Goal: Task Accomplishment & Management: Use online tool/utility

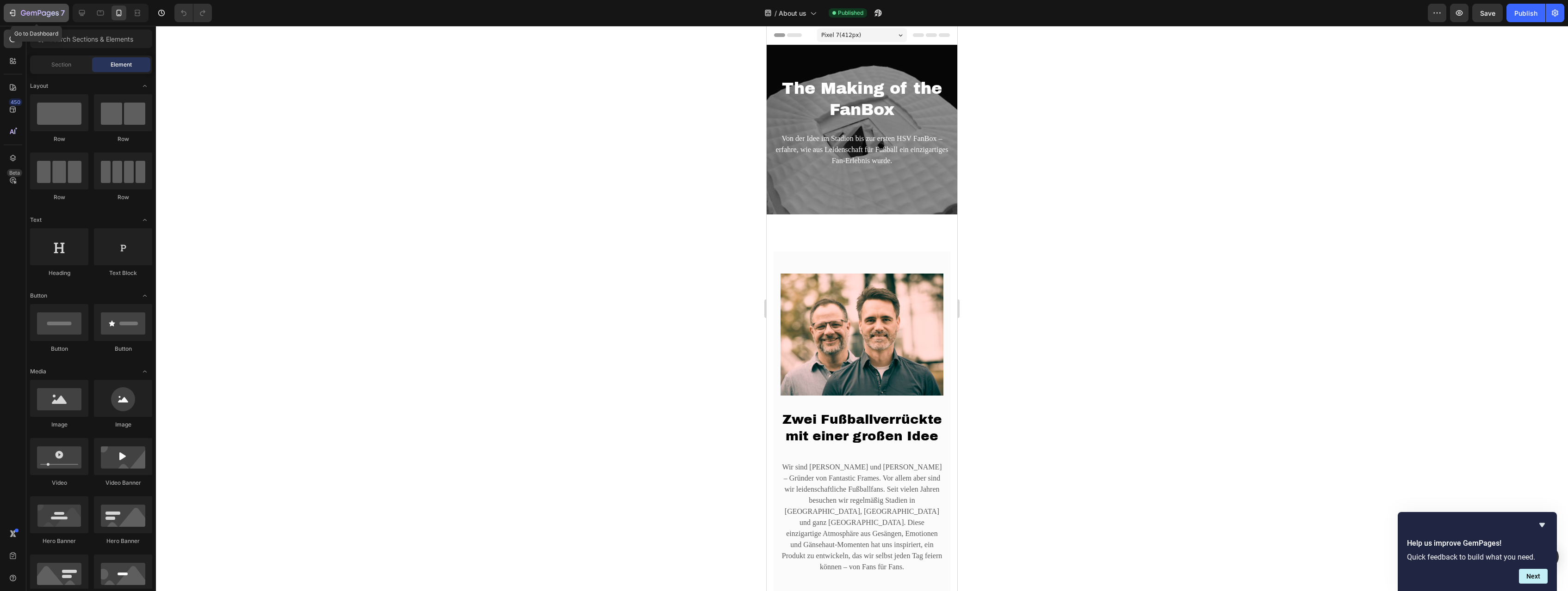
click at [42, 11] on icon "button" at bounding box center [39, 14] width 38 height 8
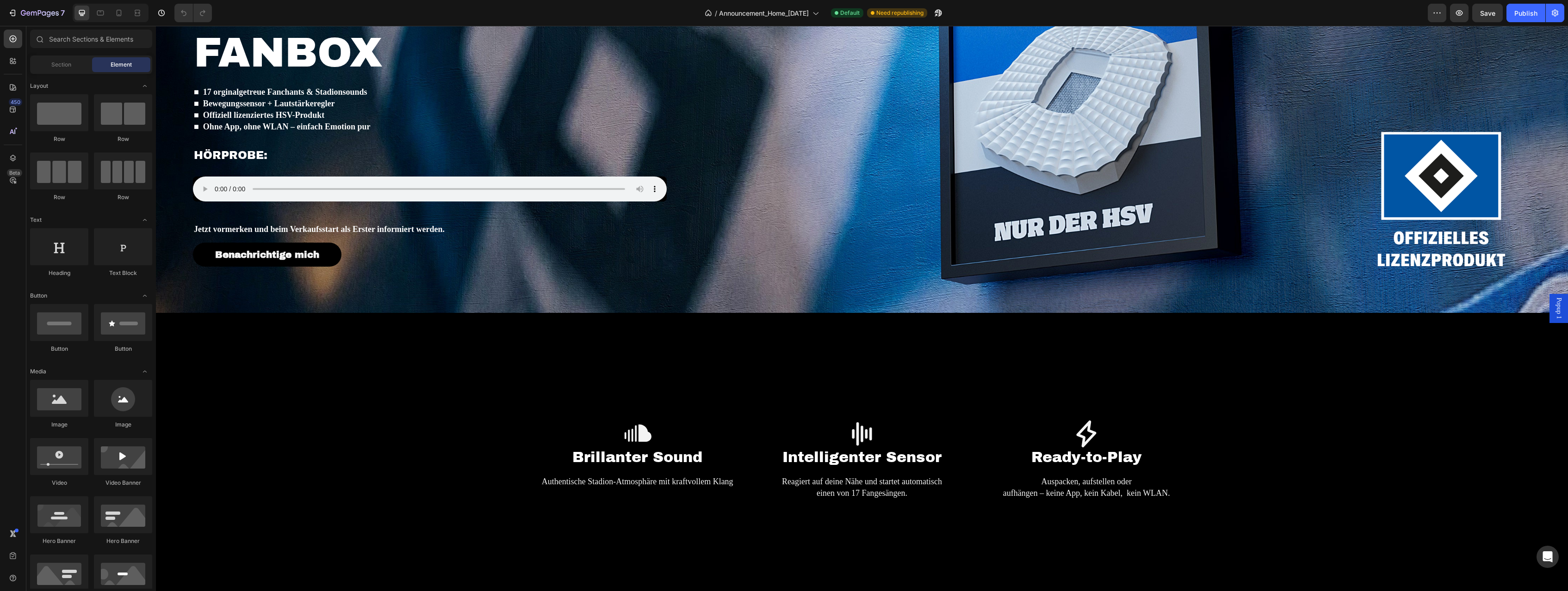
scroll to position [1174, 0]
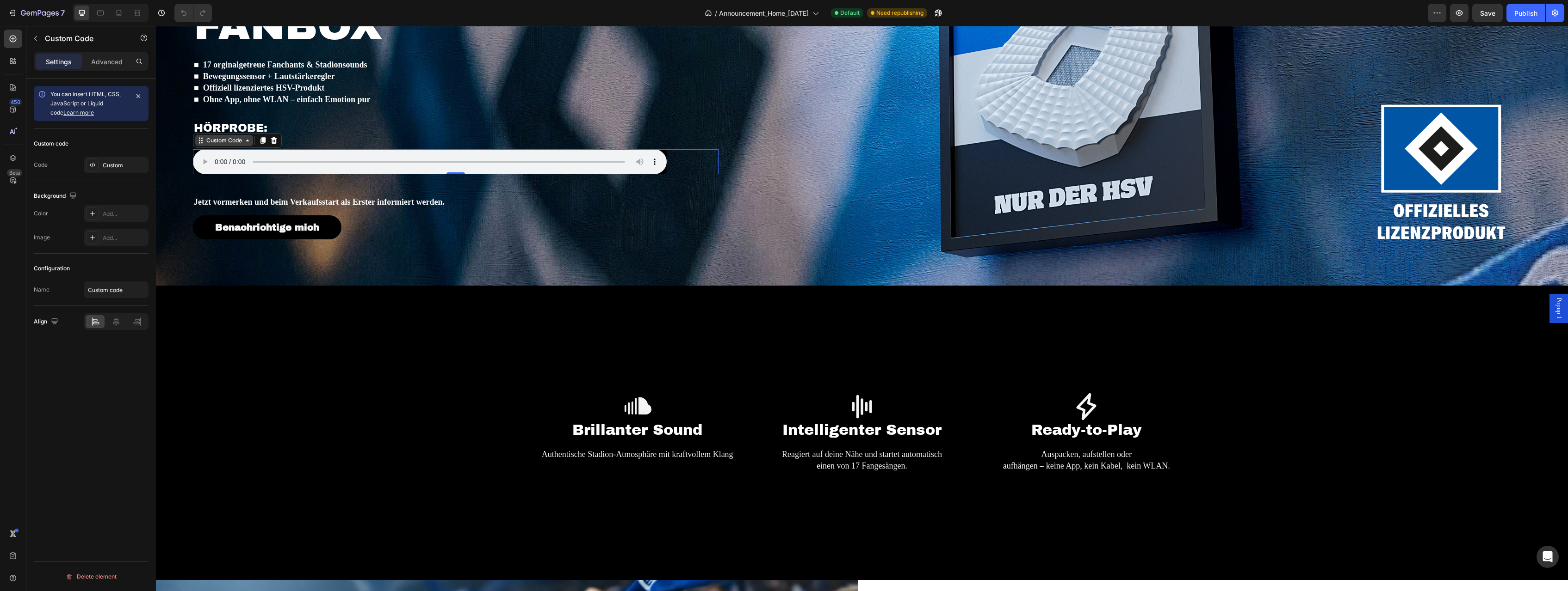
click at [215, 145] on div "Custom Code" at bounding box center [224, 140] width 58 height 11
click at [114, 166] on div "Custom" at bounding box center [124, 165] width 43 height 8
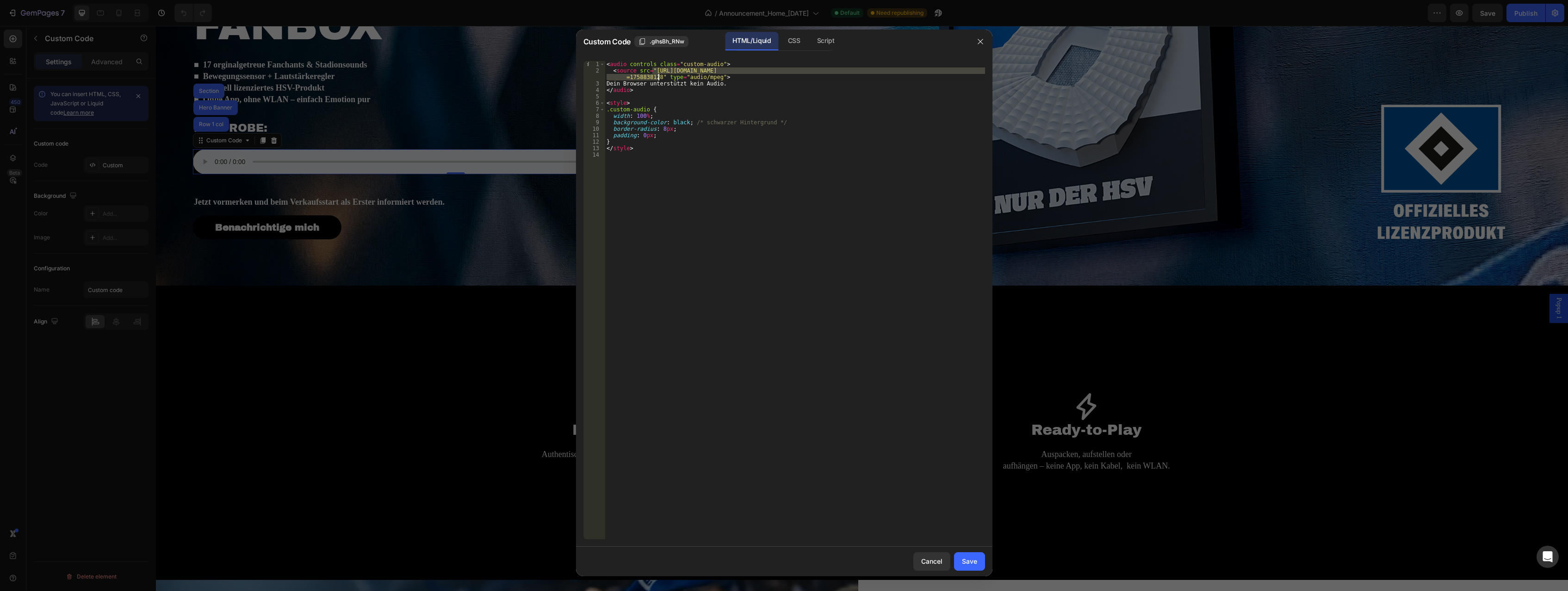
drag, startPoint x: 652, startPoint y: 69, endPoint x: 659, endPoint y: 76, distance: 9.9
click at [659, 76] on div "< audio controls class = "custom-audio" > < source src = "[URL][DOMAIN_NAME] =1…" at bounding box center [795, 307] width 380 height 492
paste textarea "Madley.mp3?v=1759130769"
type textarea "<source src="[URL][DOMAIN_NAME]" type="audio/mpeg">"
click at [766, 182] on div "< audio controls class = "custom-audio" > < source src = "[URL][DOMAIN_NAME]" t…" at bounding box center [795, 307] width 380 height 492
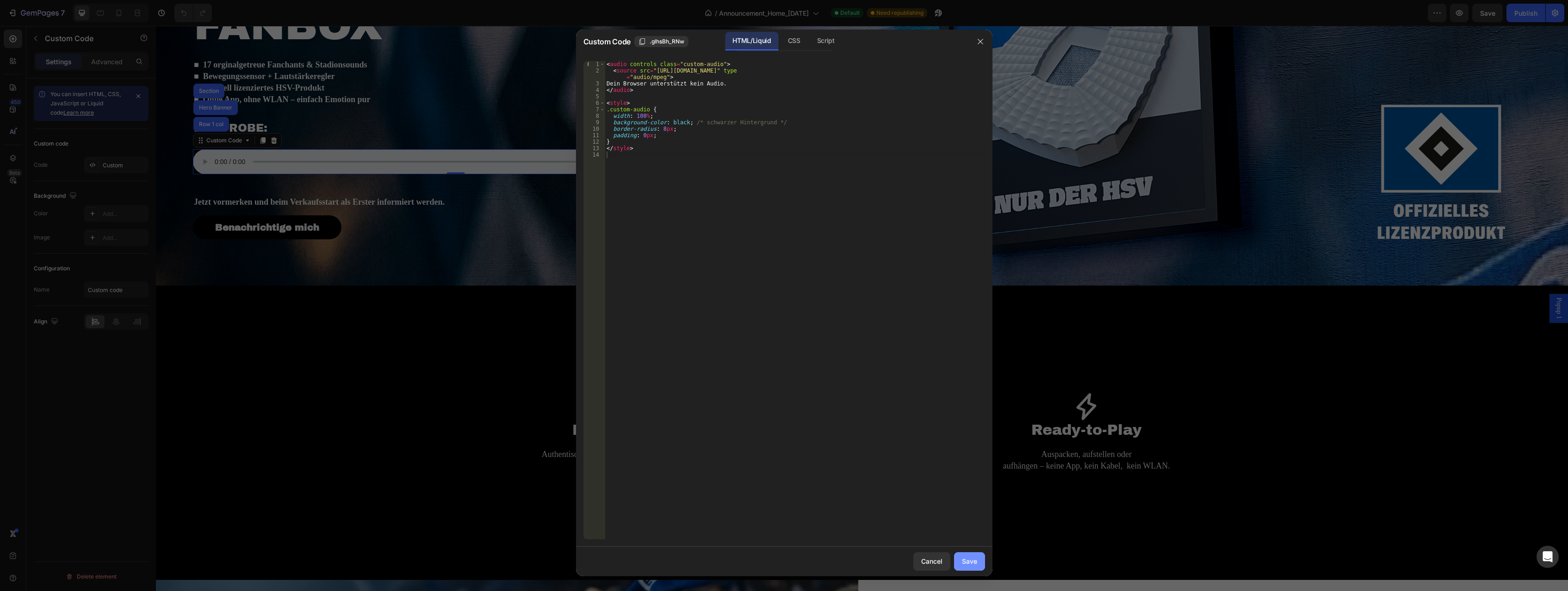
click at [965, 560] on div "Save" at bounding box center [969, 561] width 15 height 10
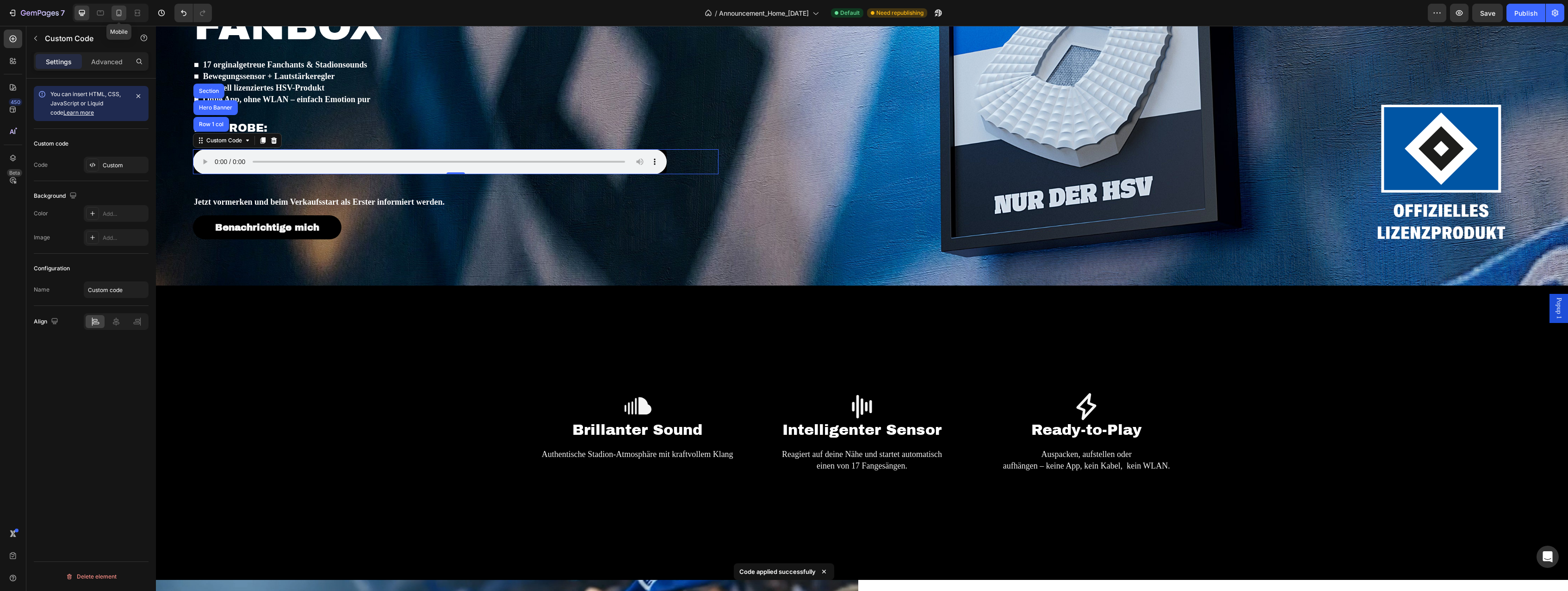
click at [117, 14] on icon at bounding box center [119, 13] width 5 height 7
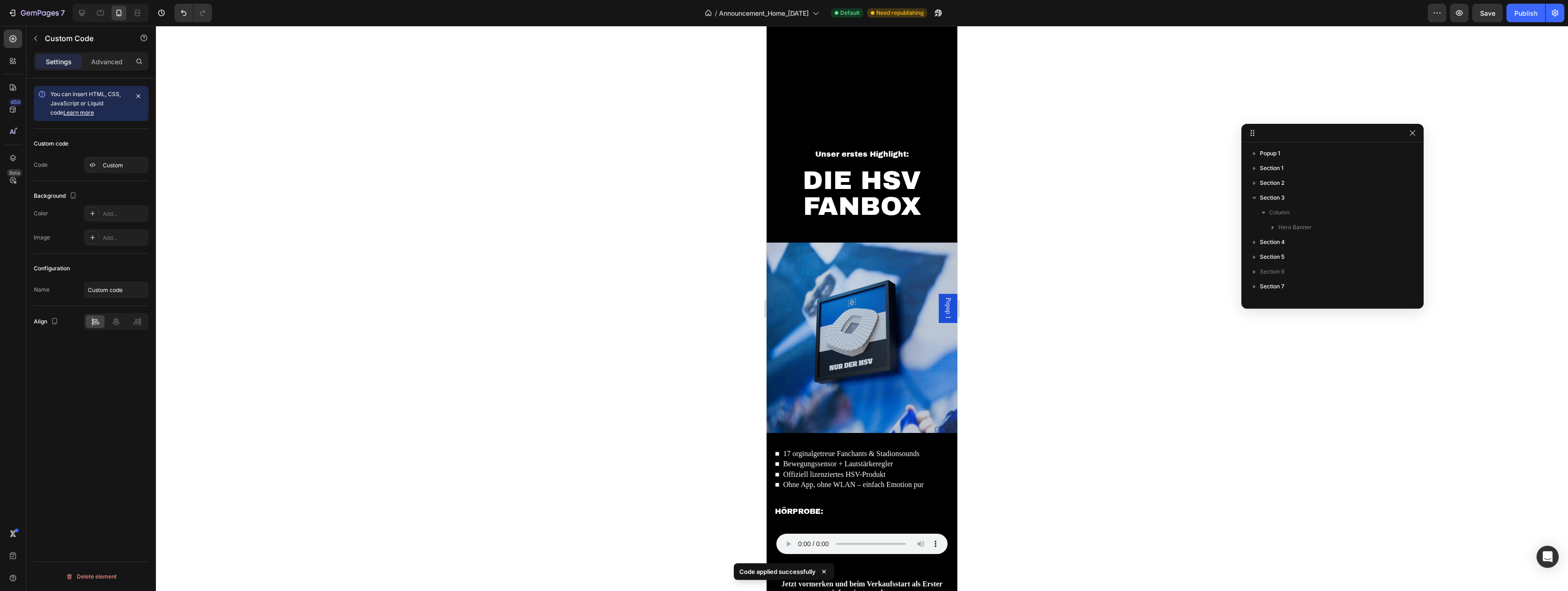
scroll to position [1406, 0]
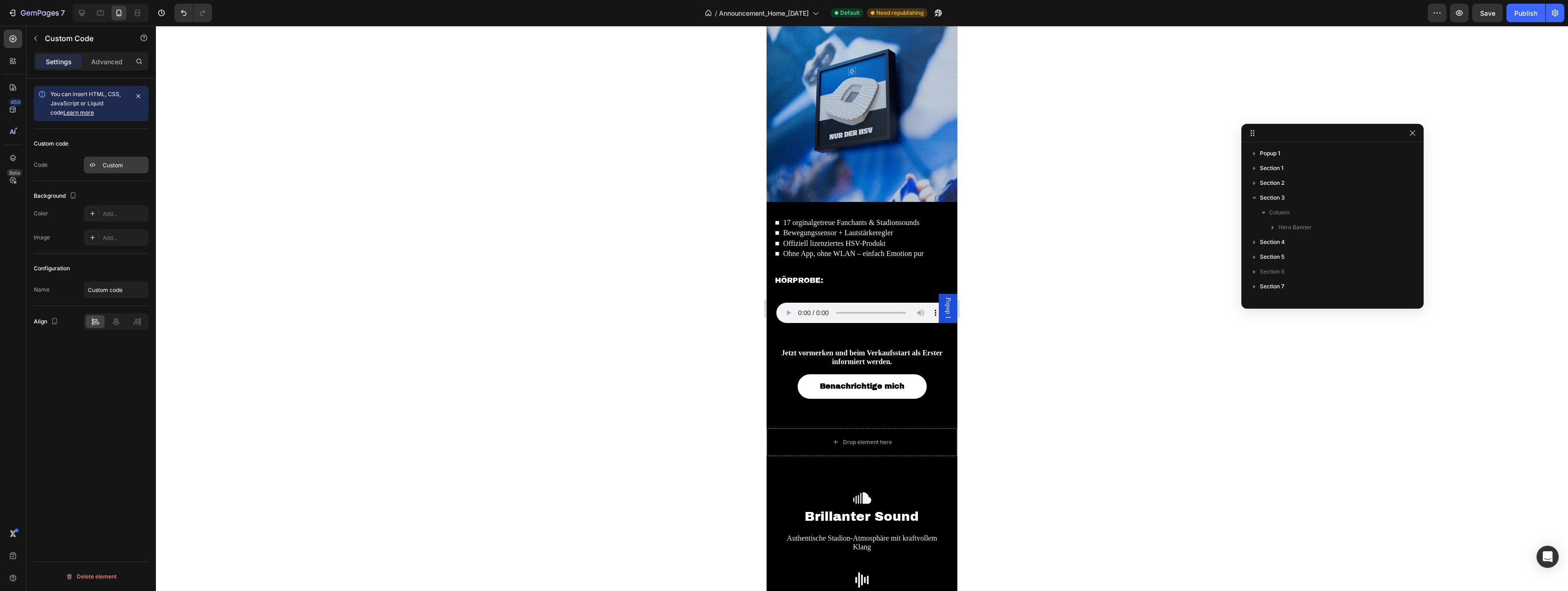
click at [135, 163] on div "Custom" at bounding box center [124, 165] width 43 height 8
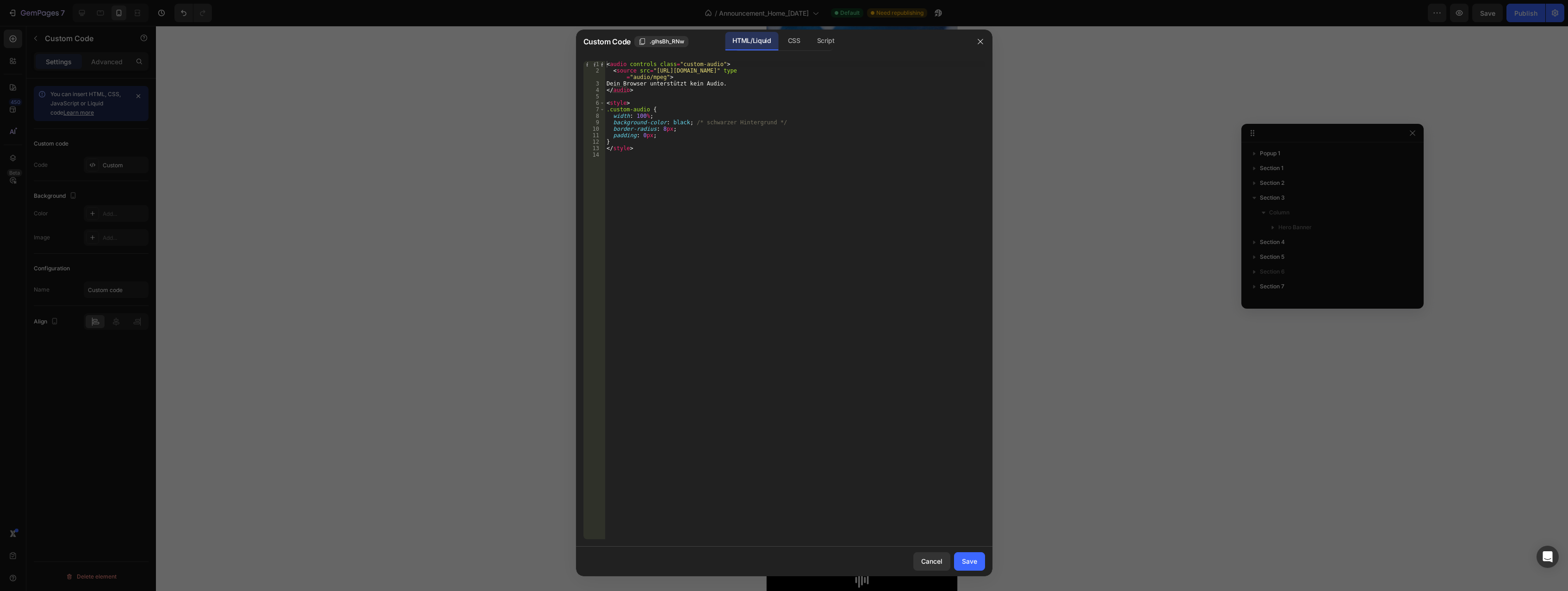
click at [342, 193] on div at bounding box center [784, 295] width 1568 height 591
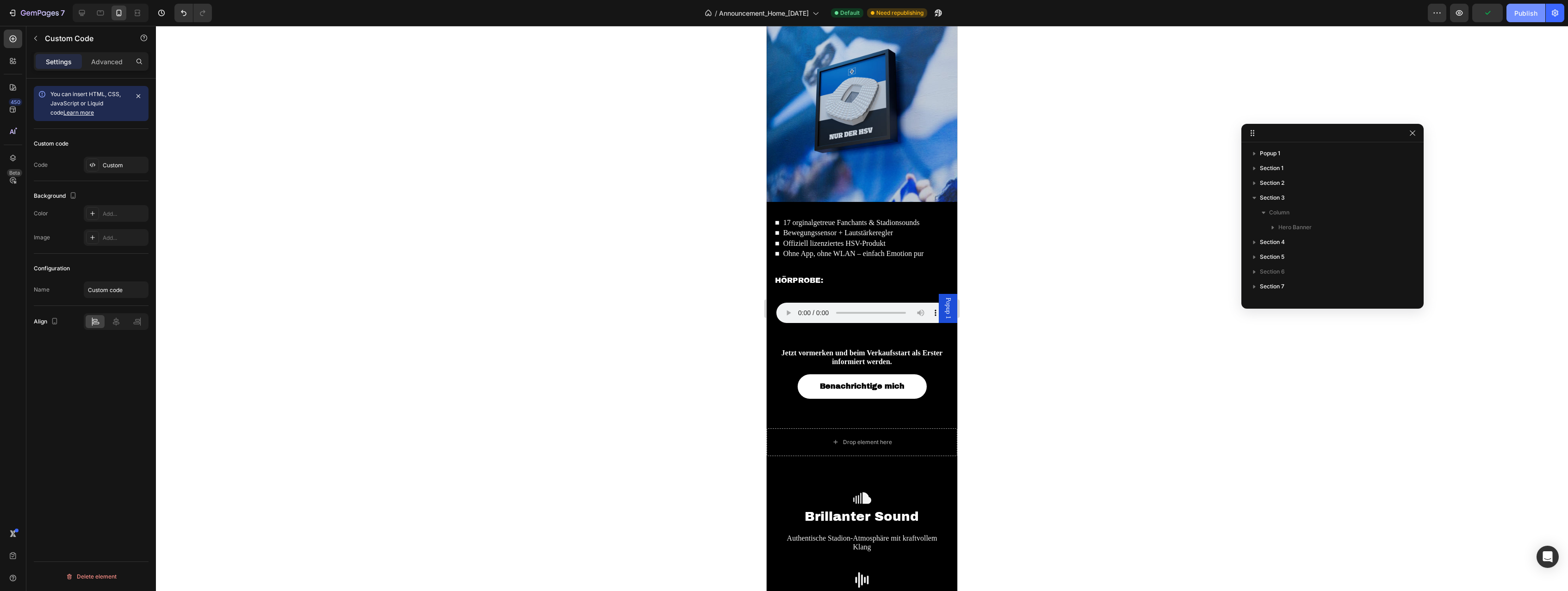
click at [1523, 9] on div "Publish" at bounding box center [1526, 13] width 23 height 10
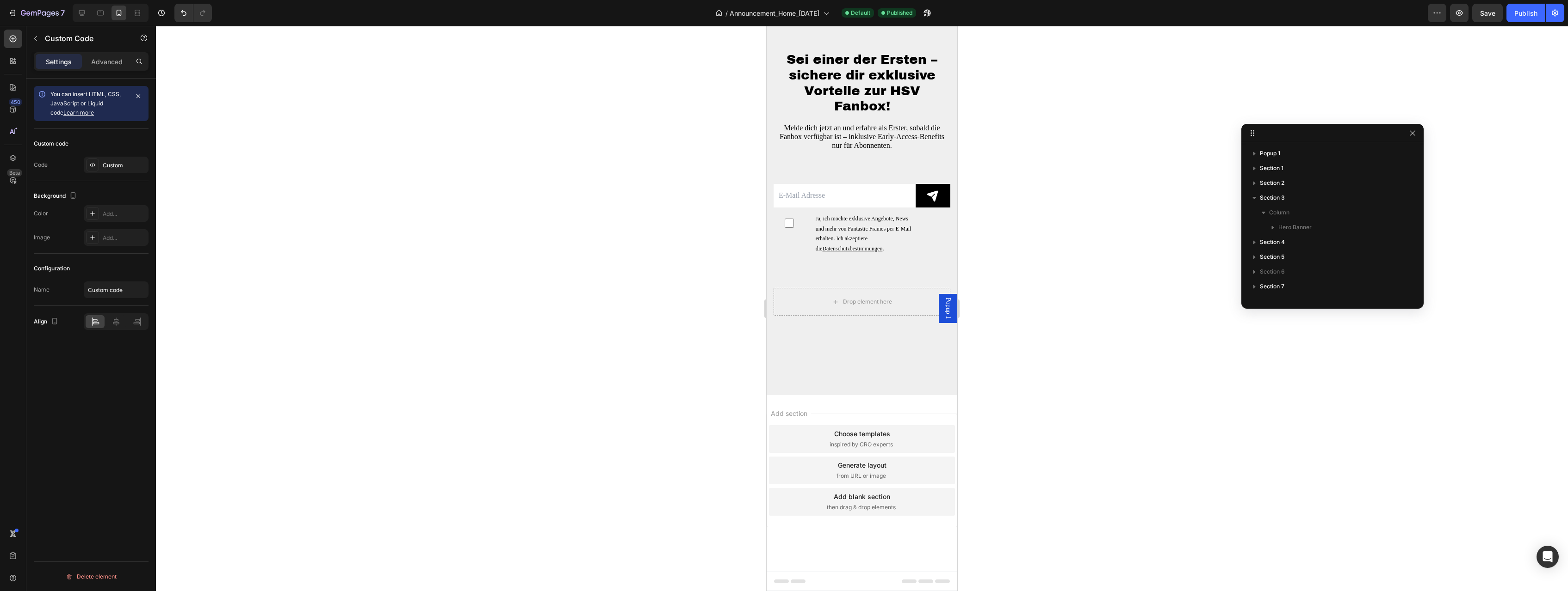
scroll to position [2302, 0]
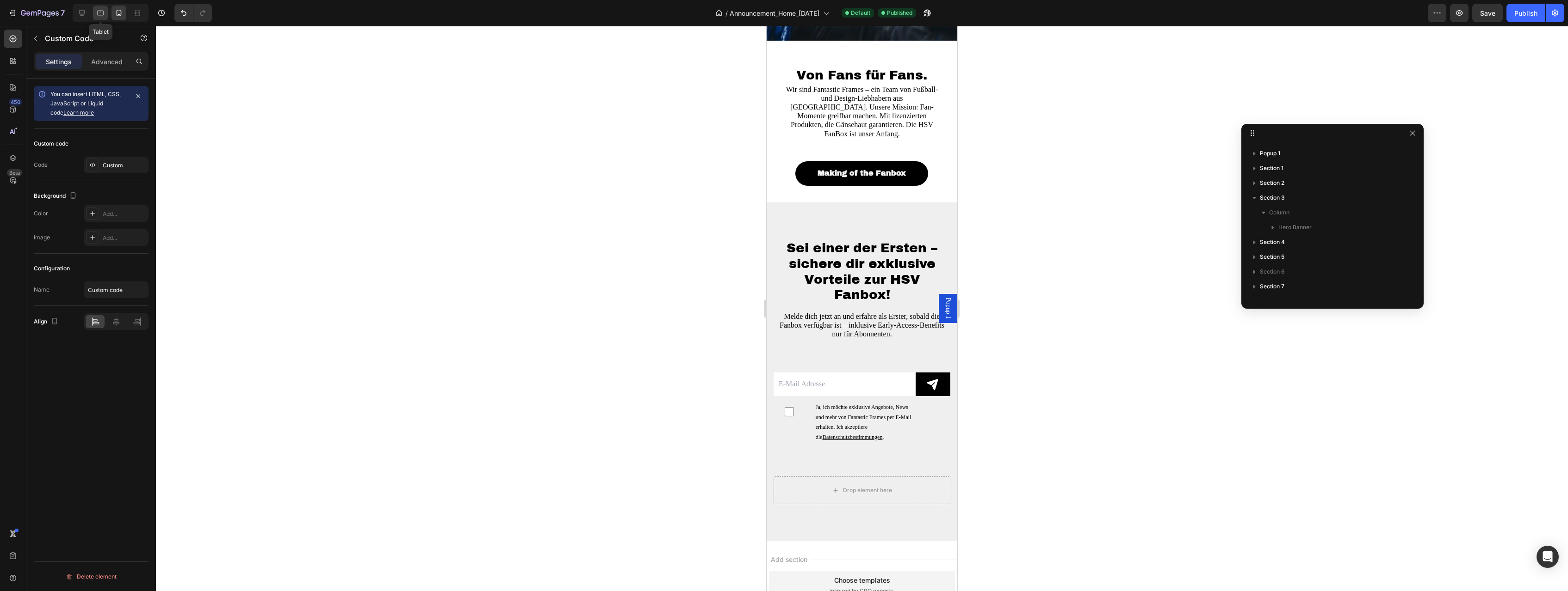
click at [105, 11] on icon at bounding box center [100, 13] width 9 height 9
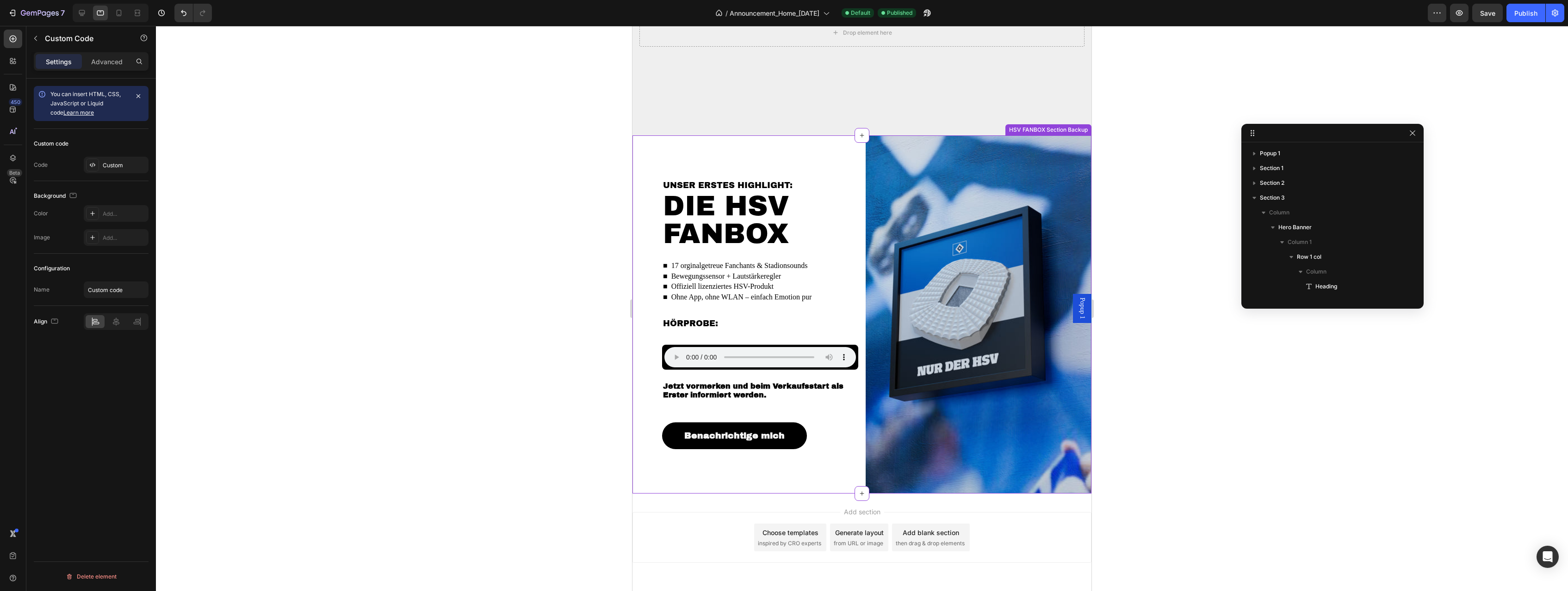
scroll to position [203, 0]
click at [816, 163] on div "Unser erstes Highlight: Heading DIE HSV FANBOX Heading ■ 17 orginalgetreue Fanc…" at bounding box center [745, 315] width 226 height 359
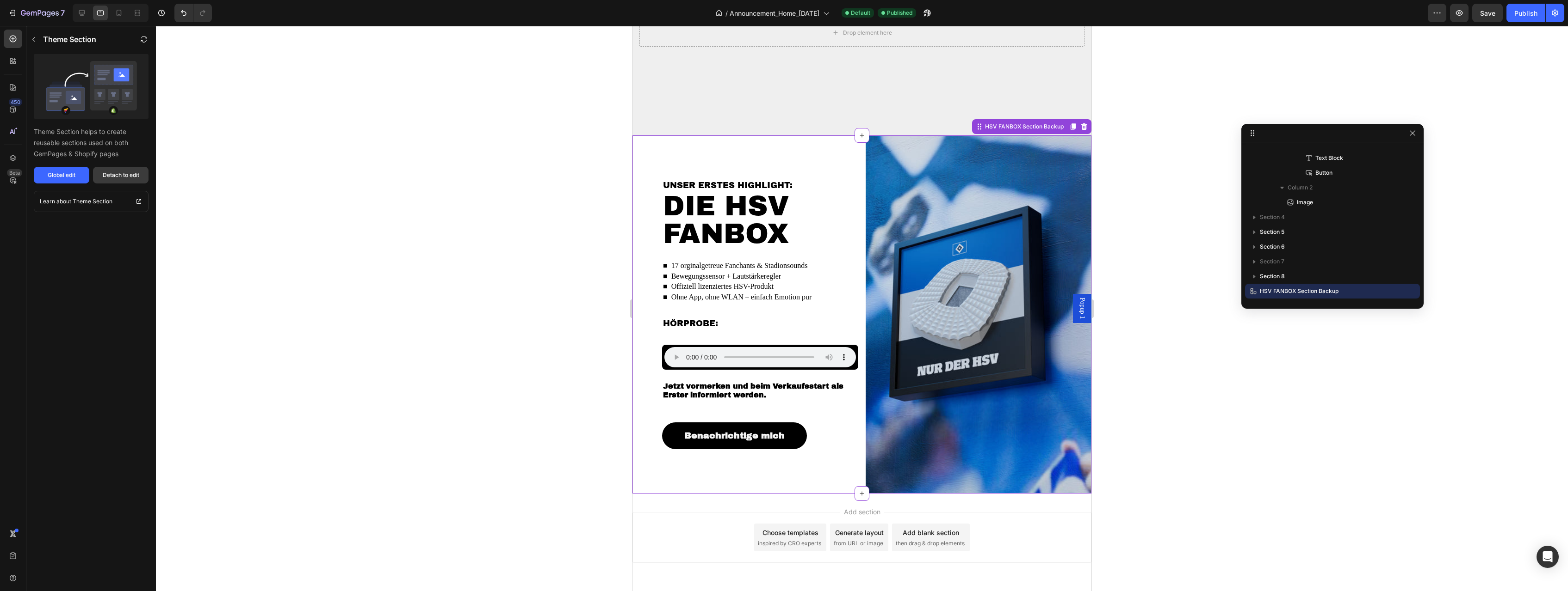
click at [112, 176] on div "Detach to edit" at bounding box center [121, 175] width 36 height 8
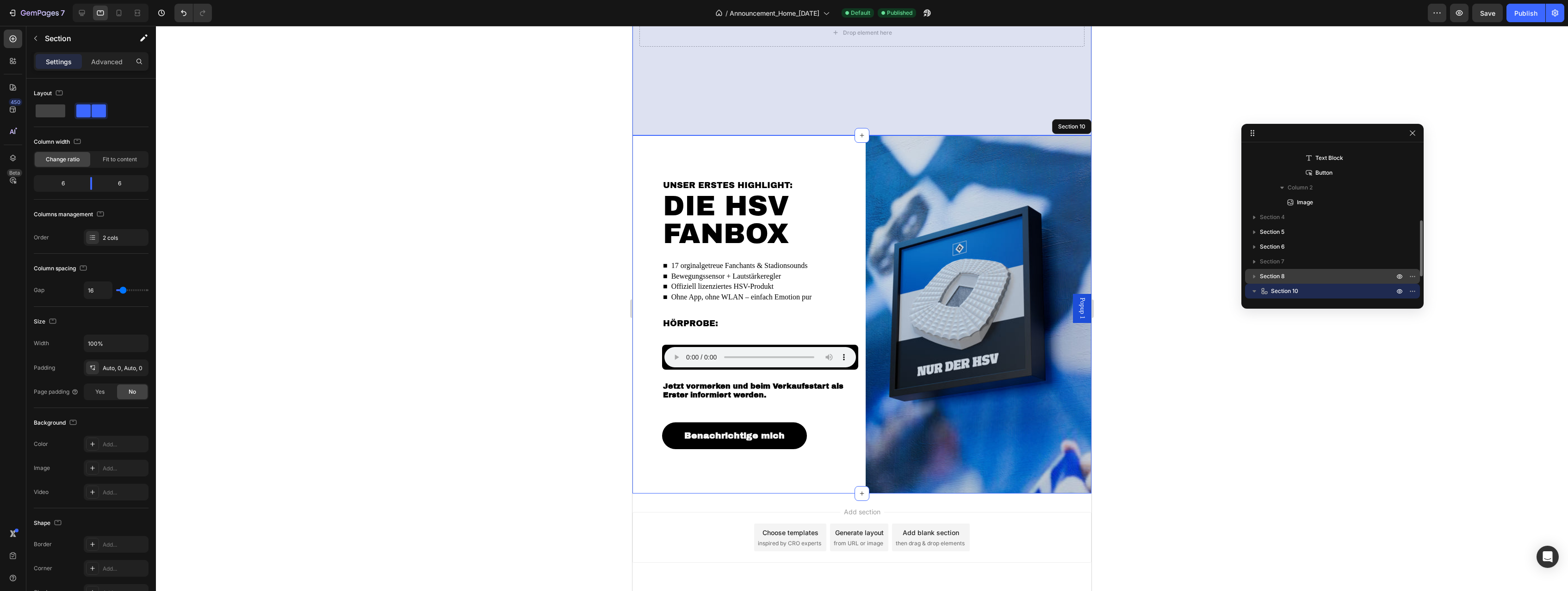
click at [1347, 274] on p "Section 8" at bounding box center [1328, 276] width 136 height 9
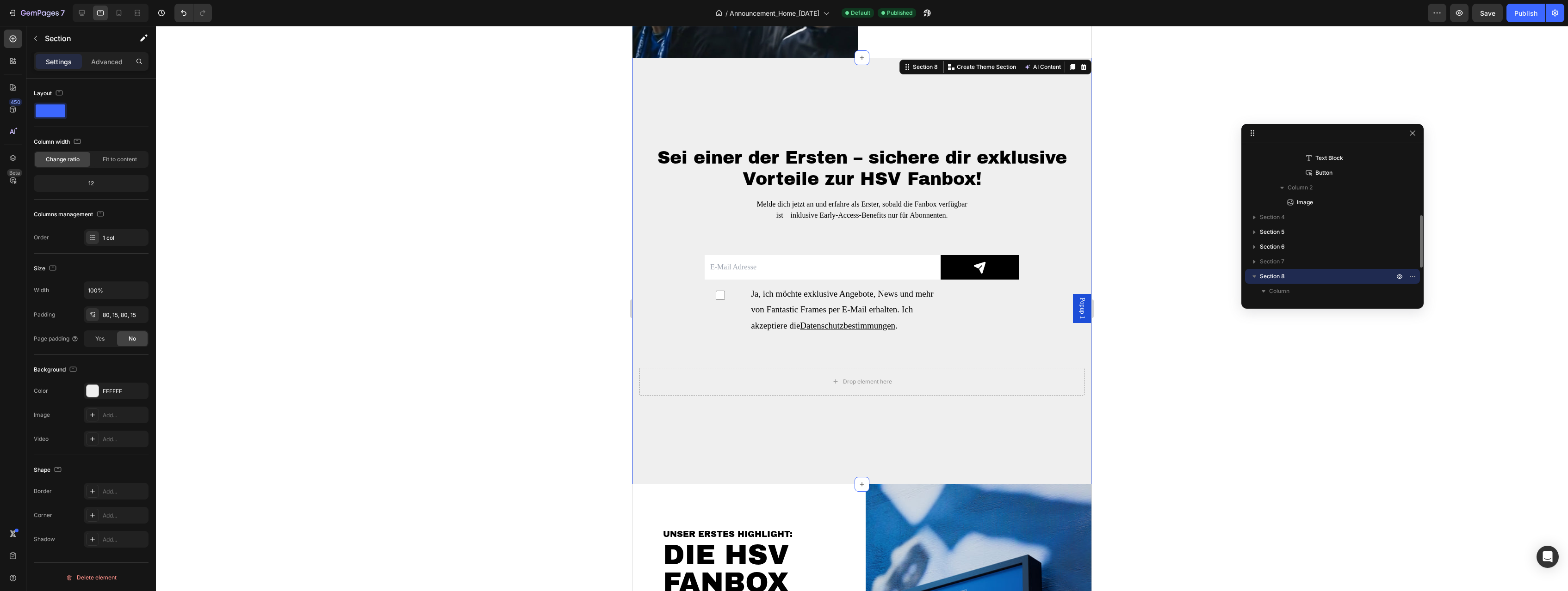
scroll to position [1741, 0]
click at [1351, 292] on p "Column" at bounding box center [1332, 291] width 126 height 9
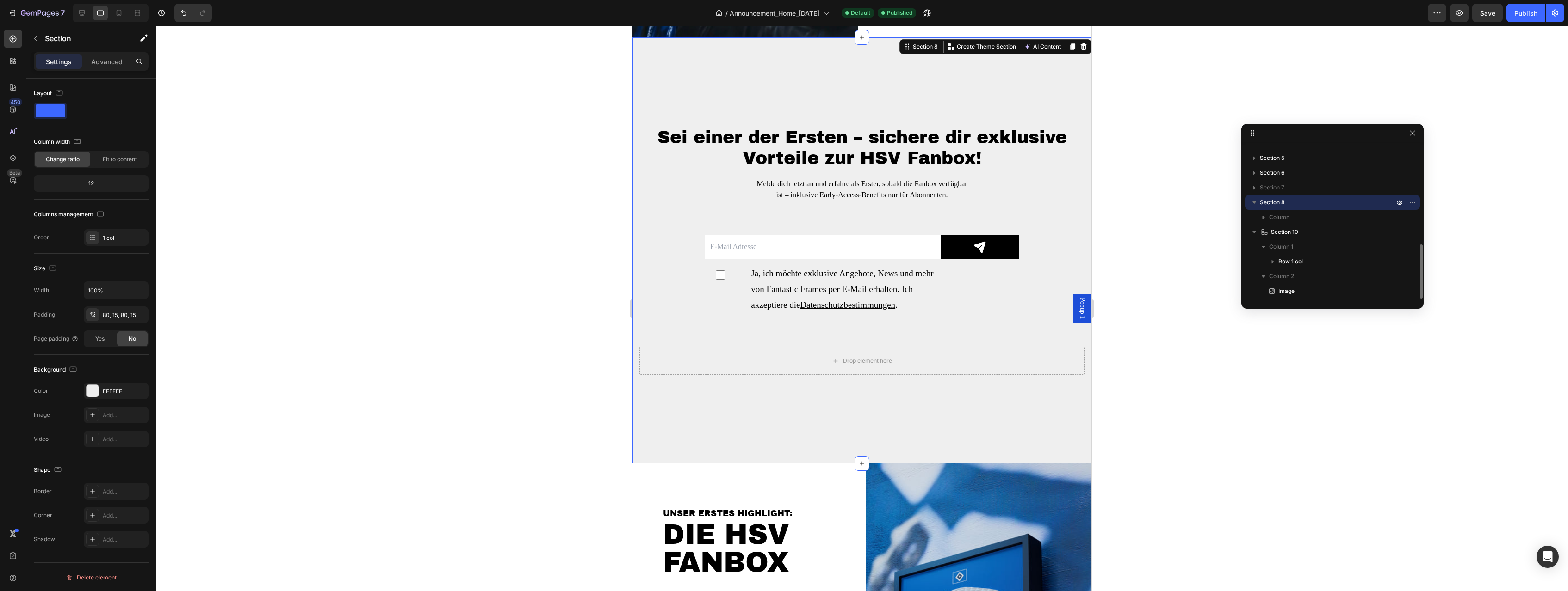
click at [1254, 202] on icon "button" at bounding box center [1254, 202] width 4 height 2
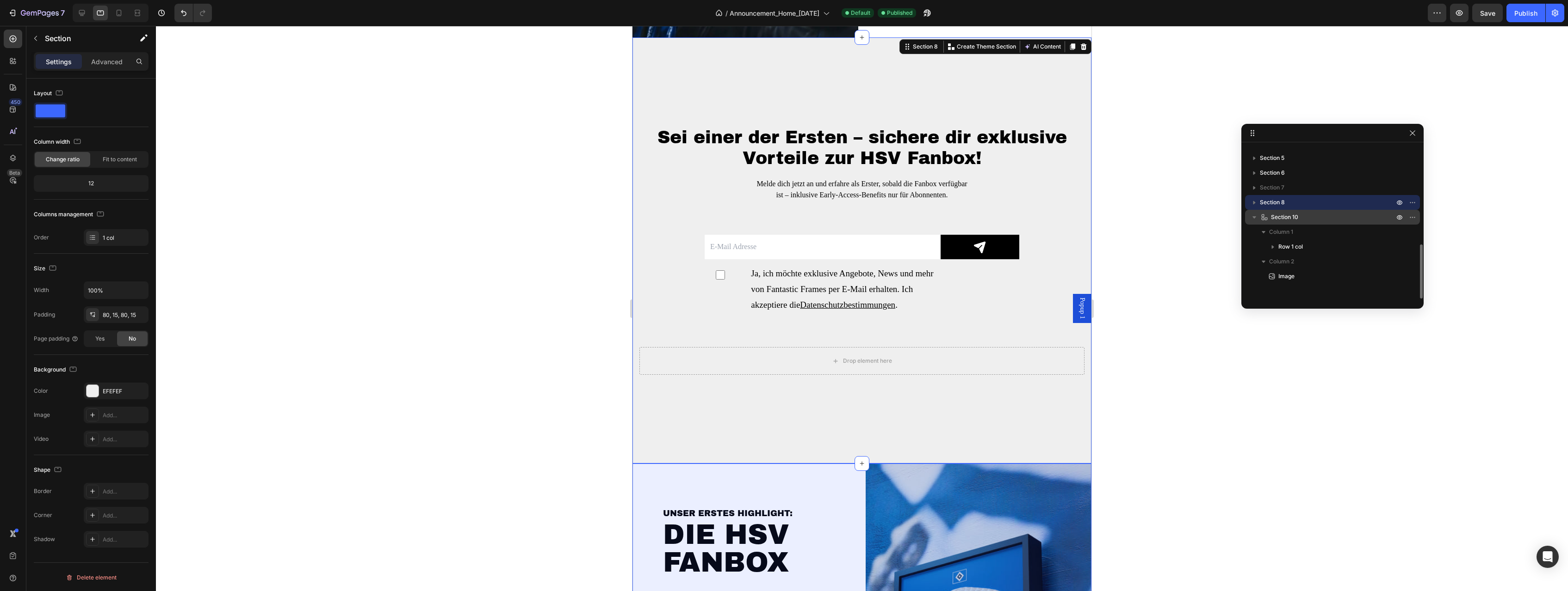
click at [1320, 216] on p "Section 10" at bounding box center [1328, 217] width 136 height 9
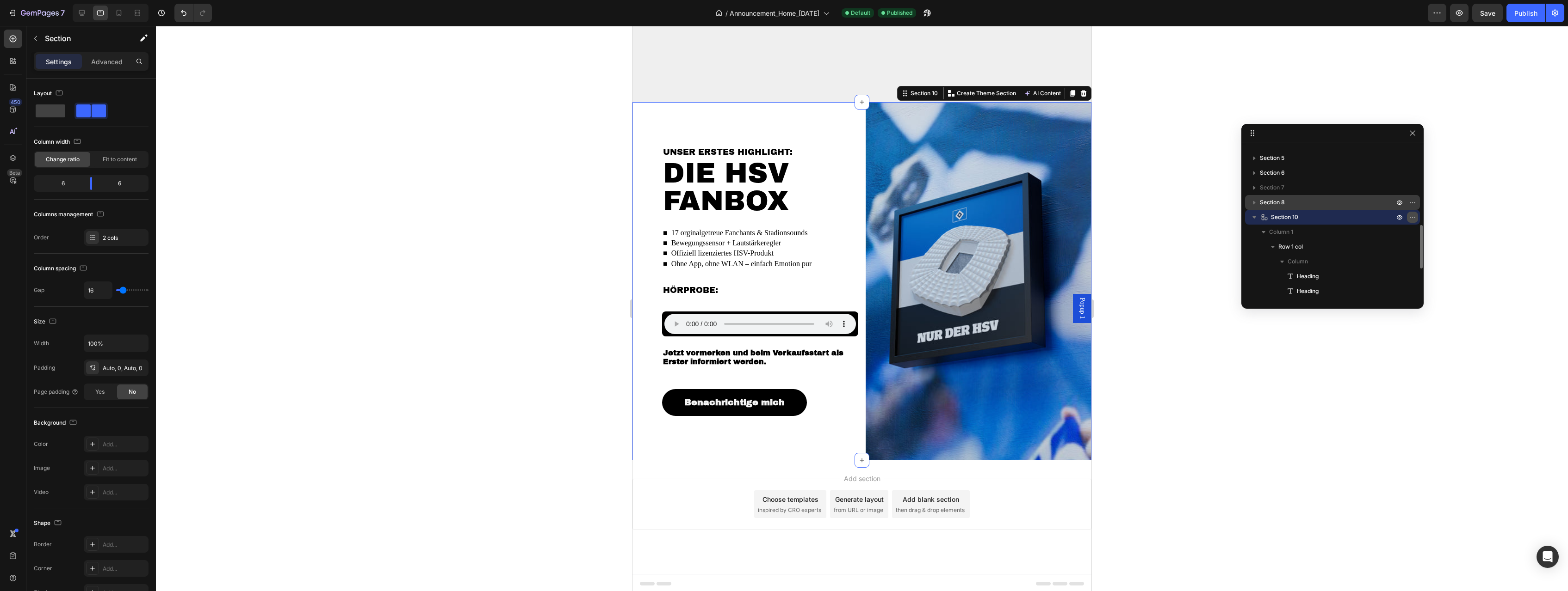
scroll to position [2094, 0]
click at [1413, 219] on icon "button" at bounding box center [1413, 217] width 8 height 8
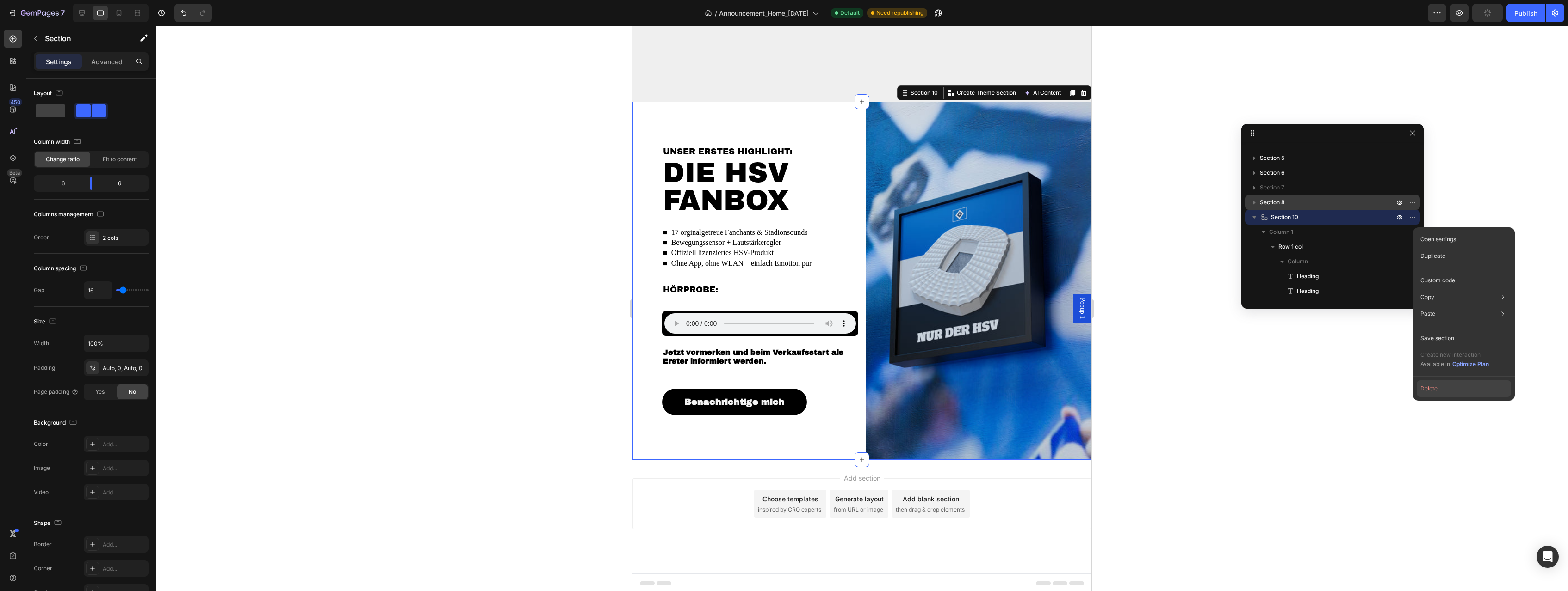
click at [1441, 393] on button "Delete" at bounding box center [1464, 389] width 95 height 17
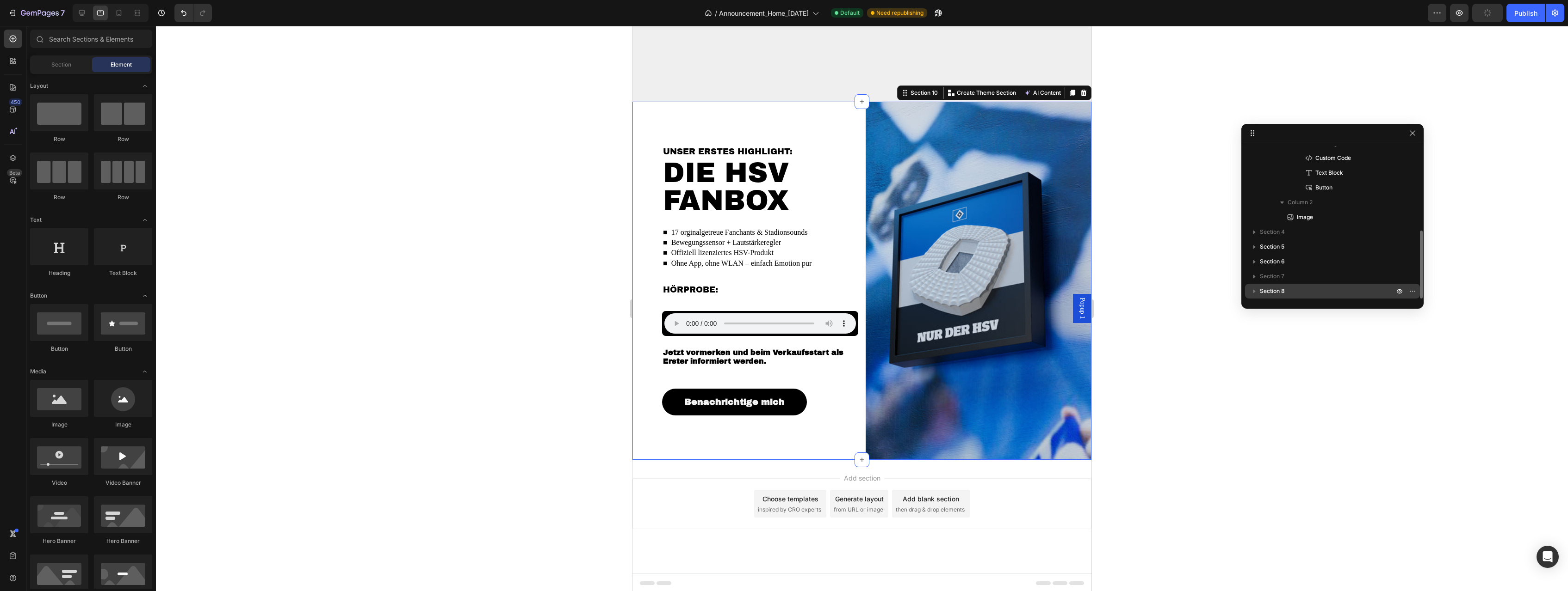
scroll to position [1737, 0]
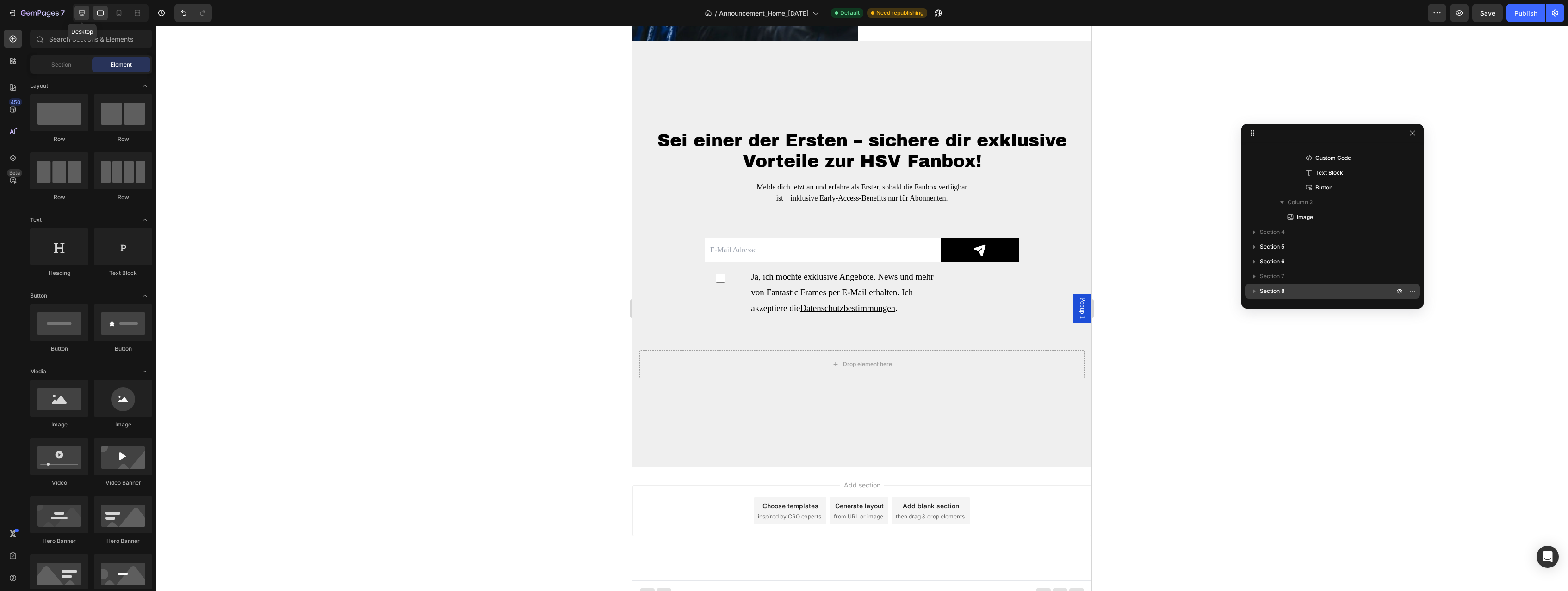
click at [86, 8] on div at bounding box center [82, 13] width 15 height 15
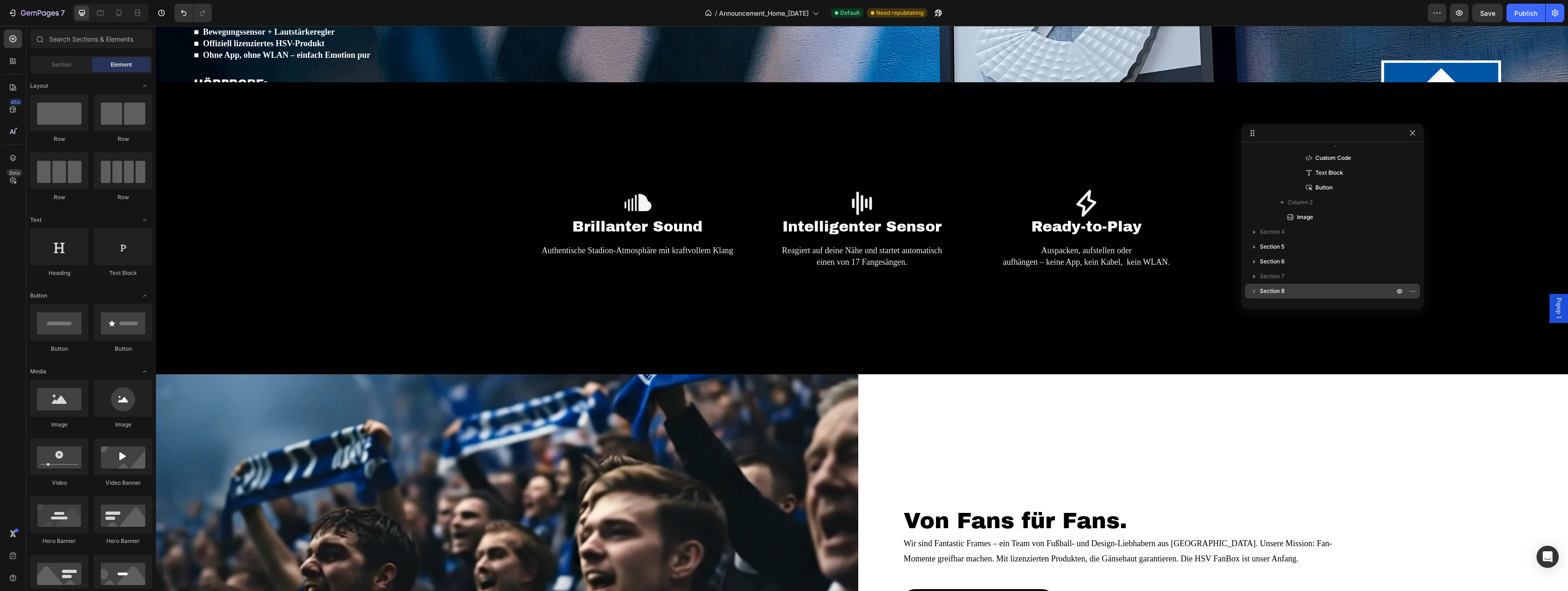
scroll to position [1030, 0]
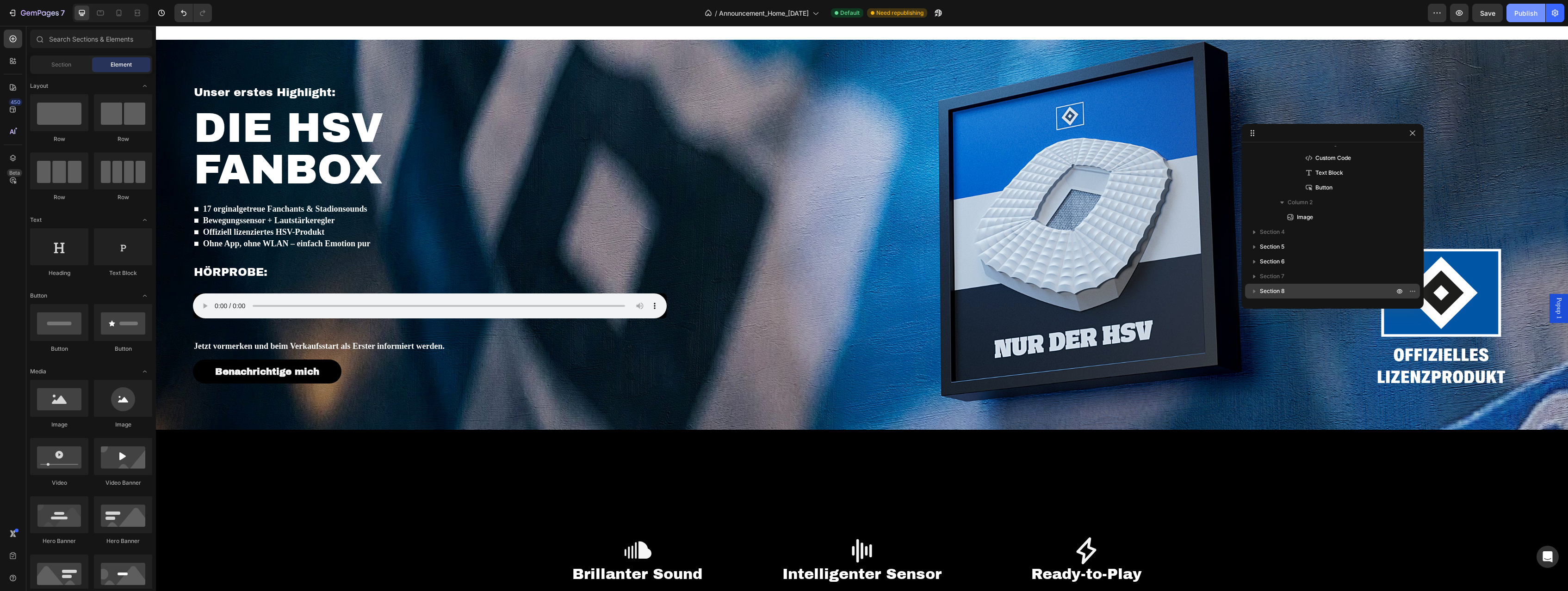
click at [1532, 10] on div "Publish" at bounding box center [1526, 13] width 23 height 10
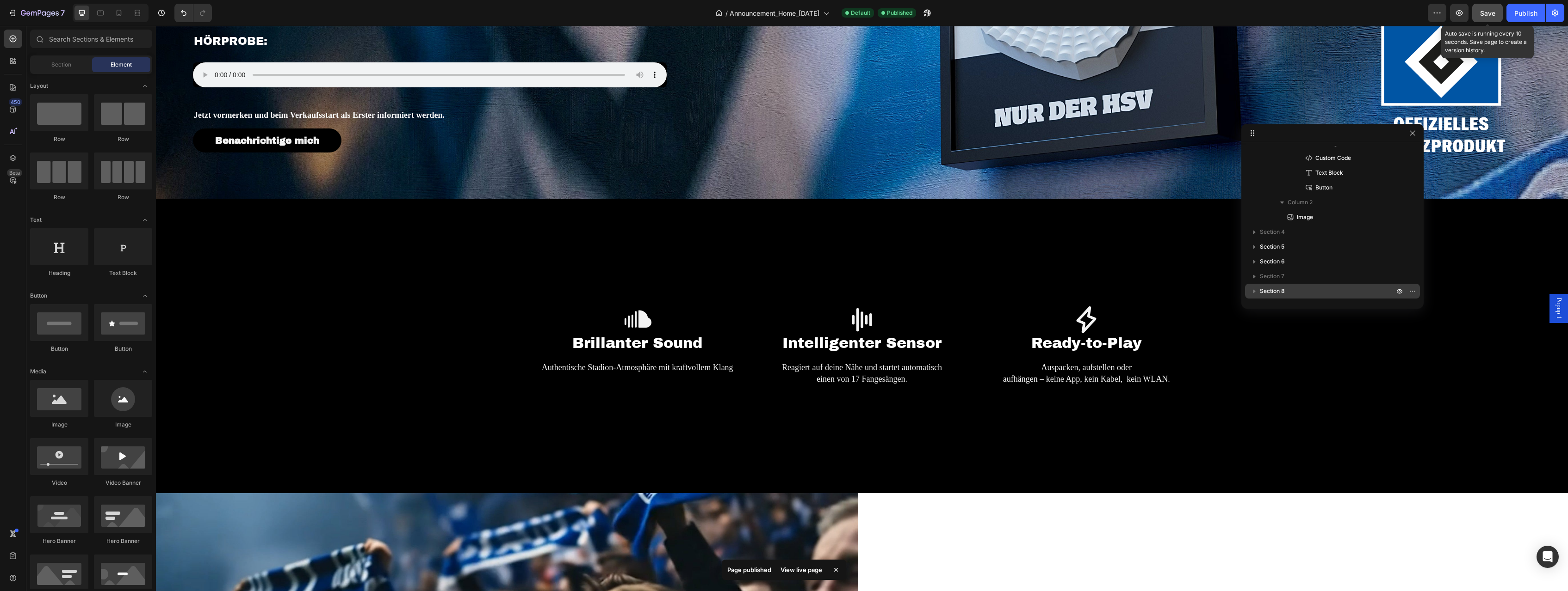
click at [1484, 15] on span "Save" at bounding box center [1488, 13] width 15 height 8
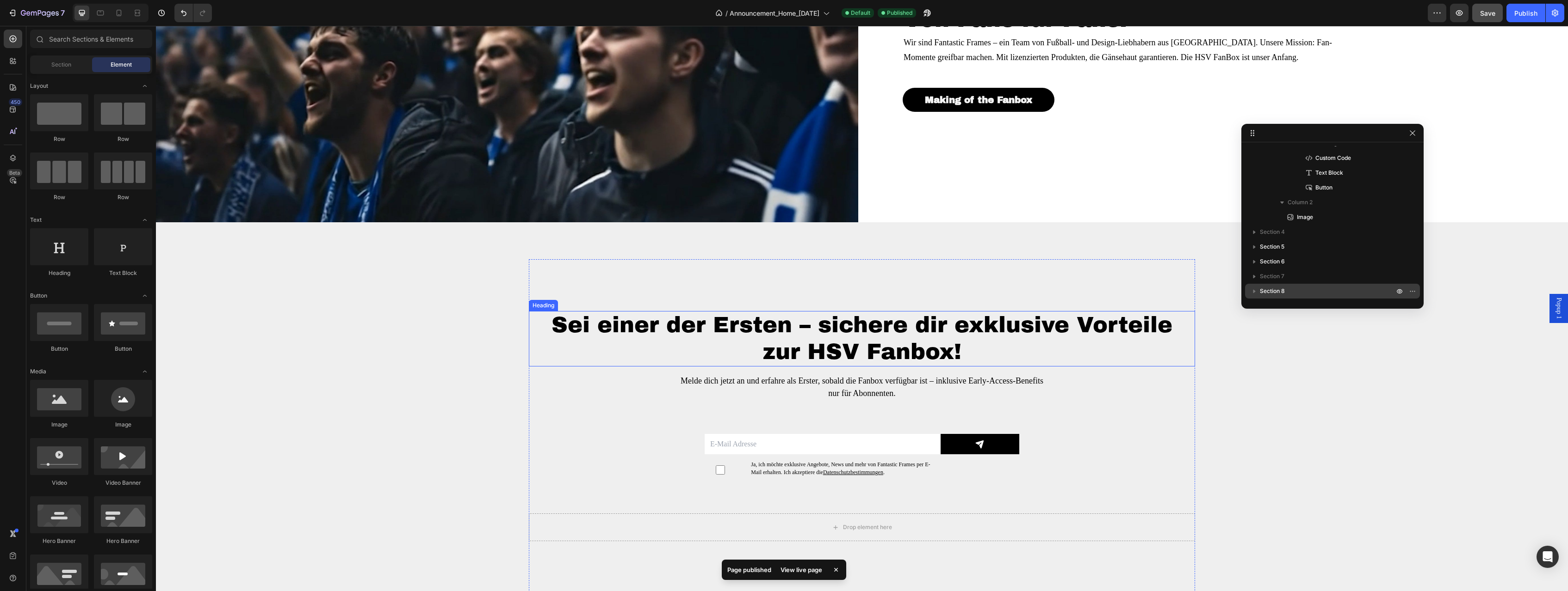
scroll to position [1812, 0]
